Goal: Task Accomplishment & Management: Complete application form

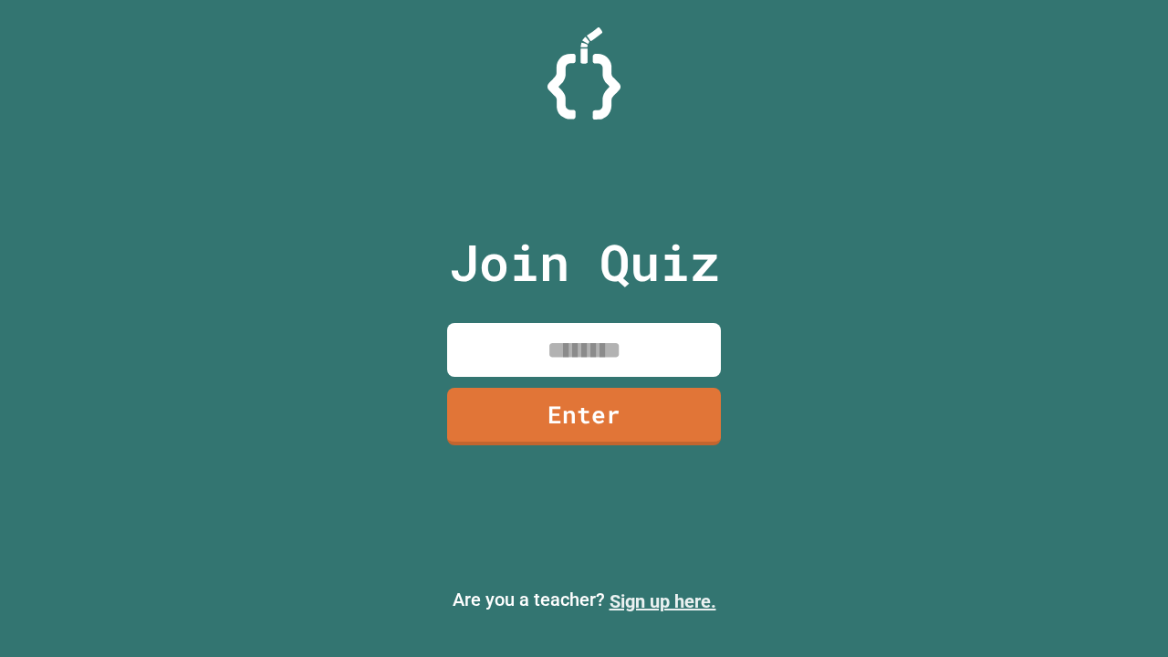
click at [654, 602] on link "Sign up here." at bounding box center [663, 602] width 107 height 22
